Goal: Task Accomplishment & Management: Use online tool/utility

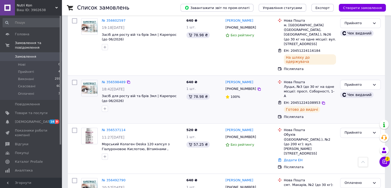
scroll to position [180, 0]
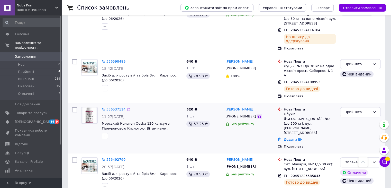
click at [257, 114] on icon at bounding box center [259, 116] width 4 height 4
click at [128, 121] on span "Морський Колаген Oeska 120 капсул з Гіалуроновою Кислотою, Вітамінами , [PERSON…" at bounding box center [141, 127] width 78 height 13
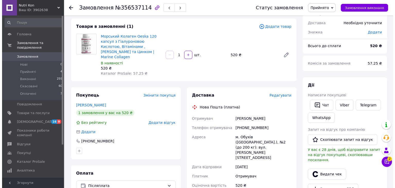
scroll to position [103, 0]
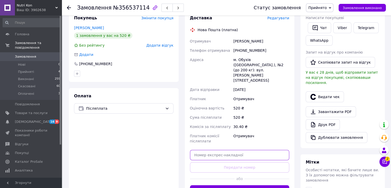
click at [226, 150] on input "text" at bounding box center [240, 155] width 100 height 10
paste input "20451225324305"
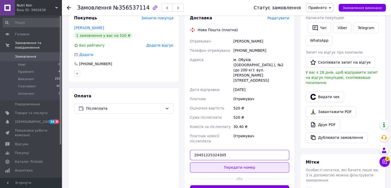
type input "20451225324305"
click at [247, 162] on button "Передати номер" at bounding box center [240, 167] width 100 height 10
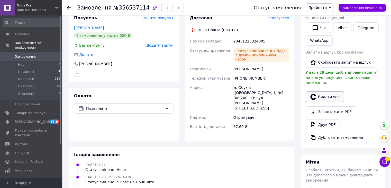
click at [327, 91] on button "Видати чек" at bounding box center [325, 96] width 38 height 11
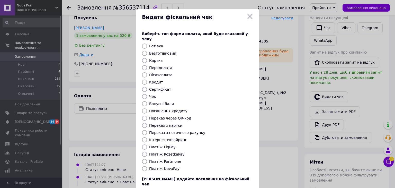
click at [152, 51] on label "Безготівковий" at bounding box center [162, 53] width 27 height 4
click at [147, 51] on input "Безготівковий" at bounding box center [144, 53] width 5 height 5
radio input "true"
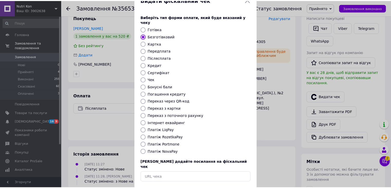
scroll to position [33, 0]
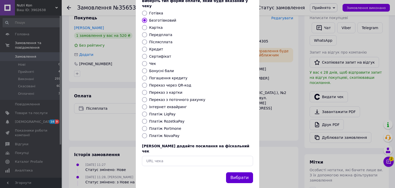
click at [243, 172] on button "Вибрати" at bounding box center [239, 177] width 27 height 11
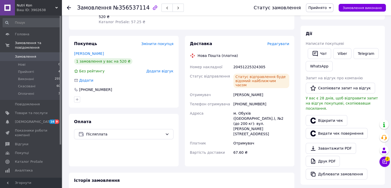
scroll to position [77, 0]
click at [328, 115] on link "Відкрити чек" at bounding box center [327, 120] width 42 height 11
click at [69, 6] on icon at bounding box center [69, 8] width 4 height 4
